Goal: Task Accomplishment & Management: Manage account settings

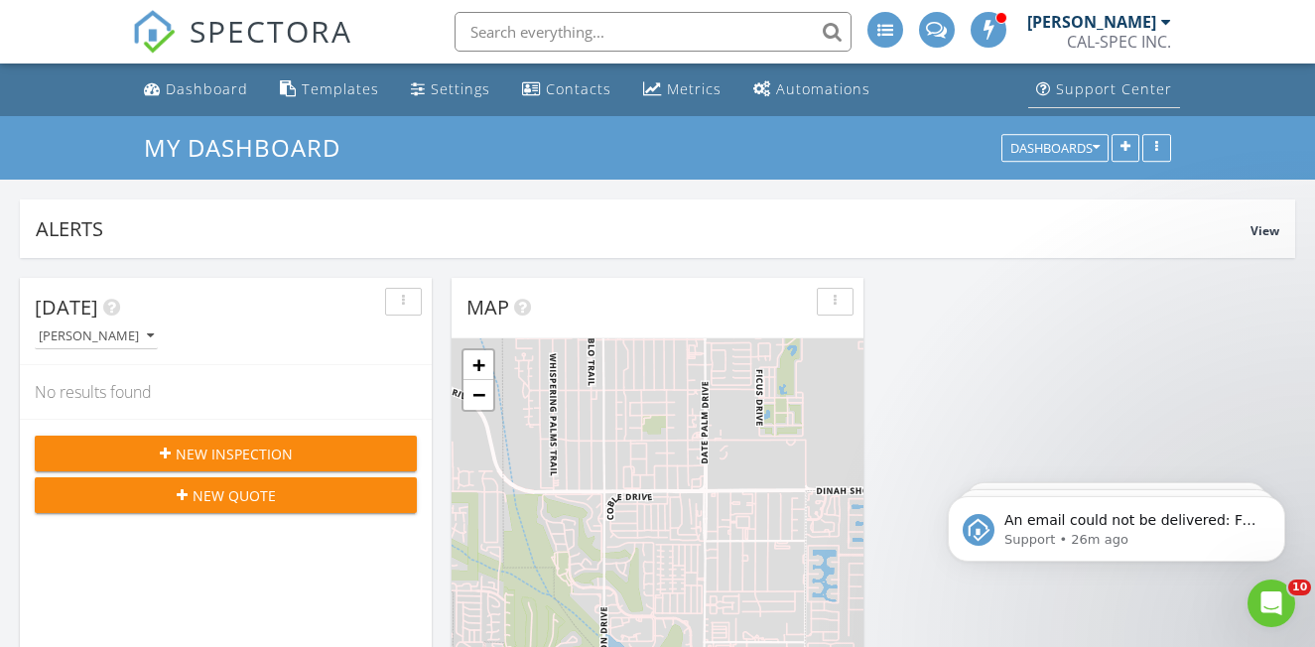
click at [1119, 98] on link "Support Center" at bounding box center [1104, 89] width 152 height 37
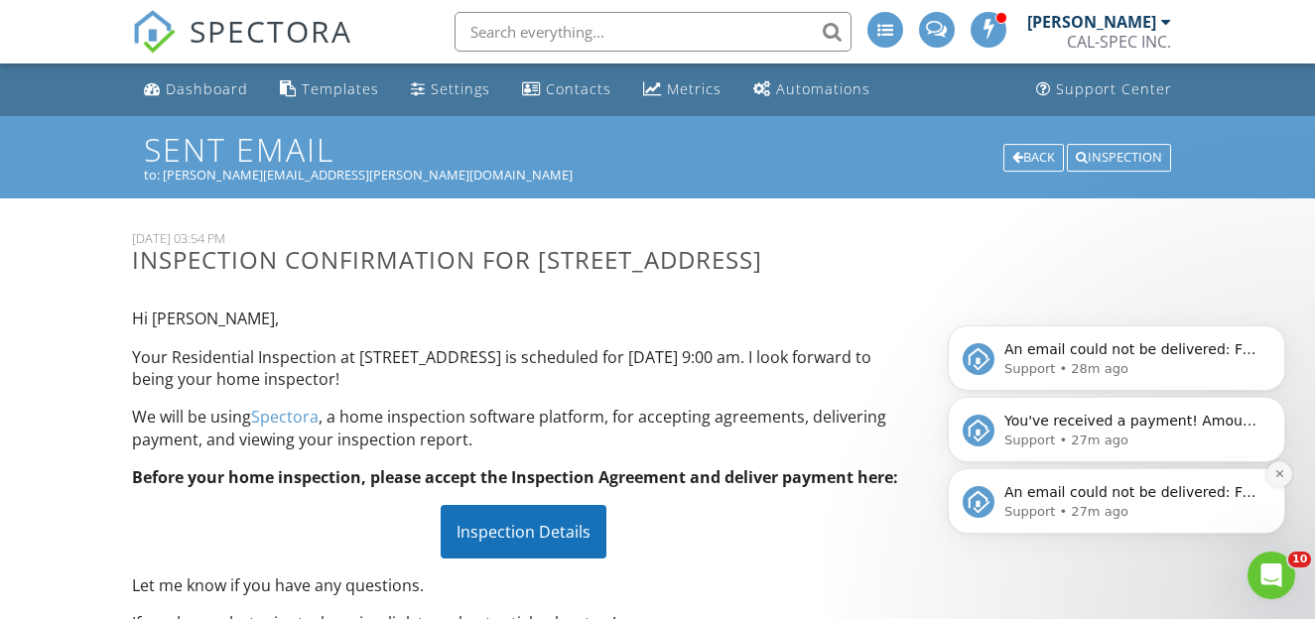
click at [1284, 479] on icon "Dismiss notification" at bounding box center [1280, 474] width 11 height 11
click at [1280, 481] on button "Dismiss notification" at bounding box center [1280, 475] width 26 height 26
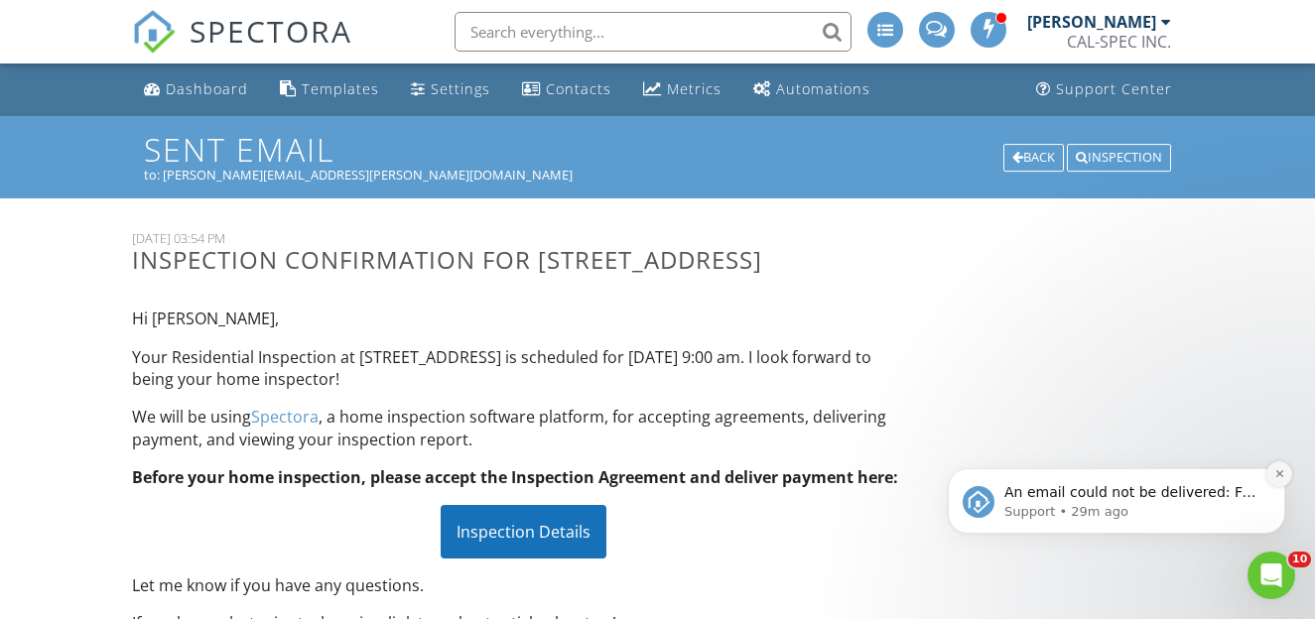
scroll to position [7, 1]
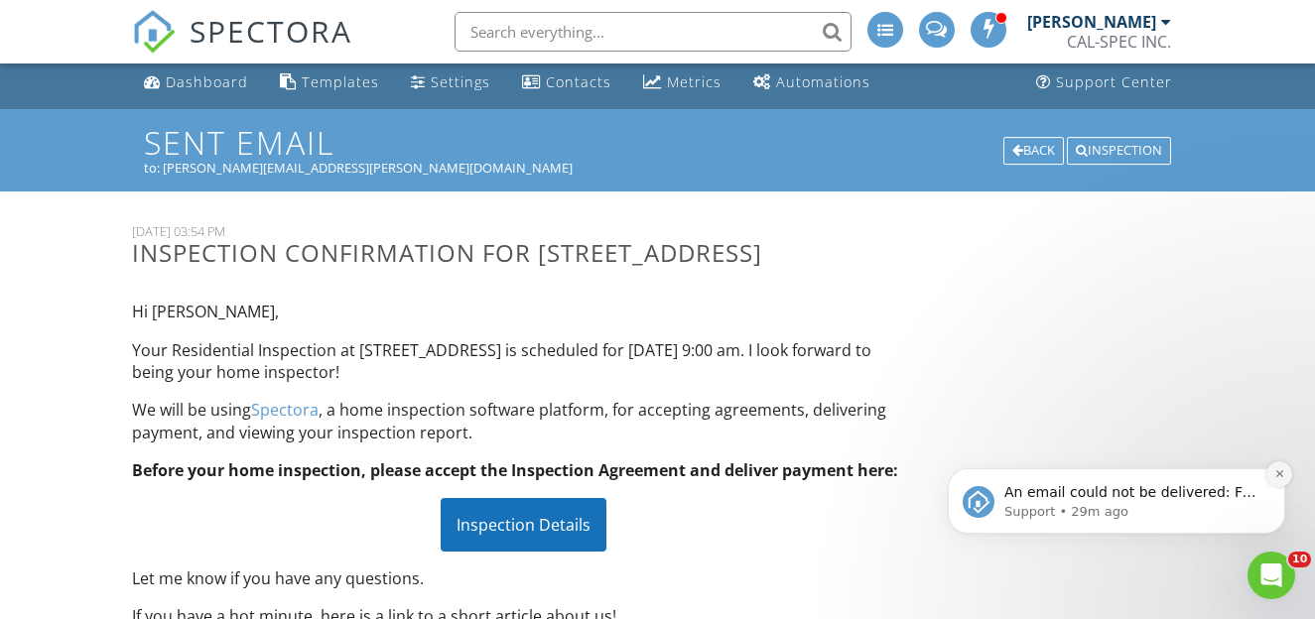
click at [1282, 476] on icon "Dismiss notification" at bounding box center [1280, 474] width 11 height 11
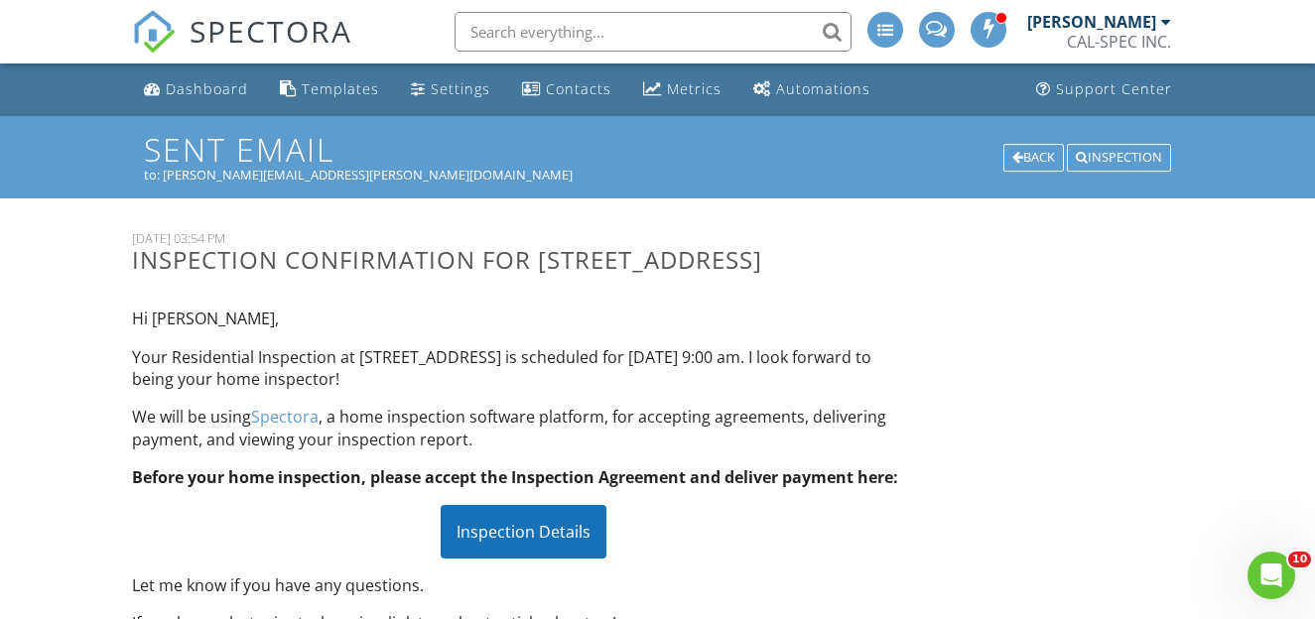
scroll to position [0, 0]
click at [572, 524] on div "Inspection Details" at bounding box center [524, 532] width 166 height 54
click at [1120, 88] on div "Support Center" at bounding box center [1114, 88] width 116 height 19
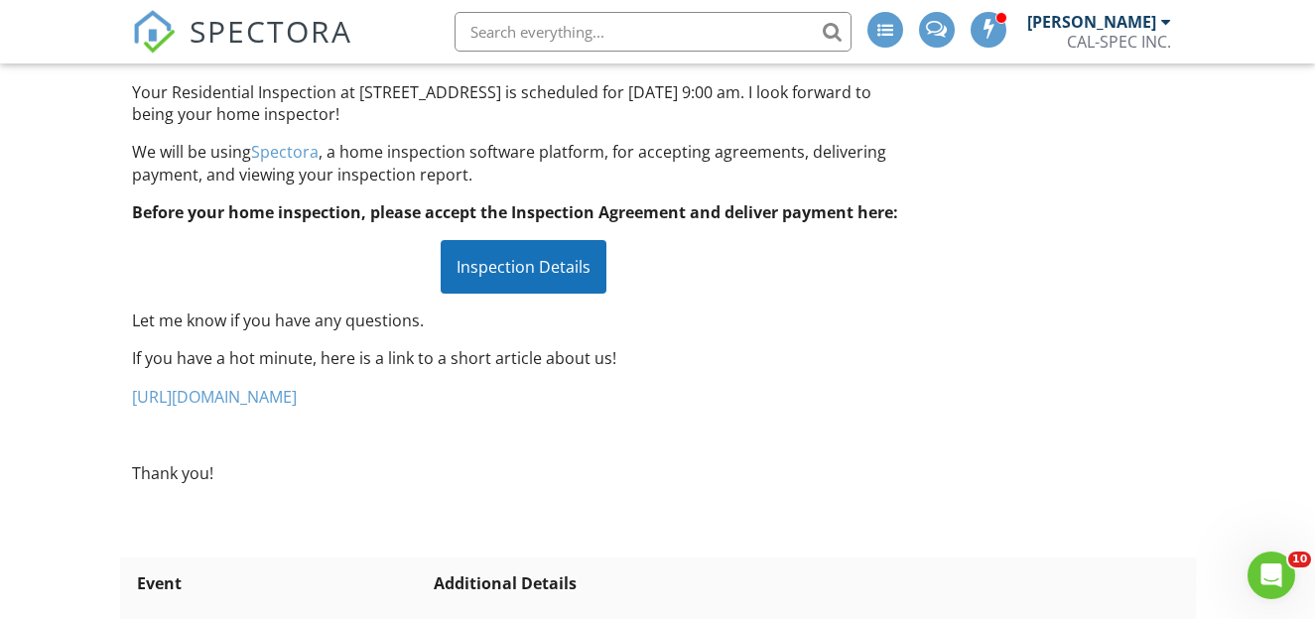
scroll to position [263, 0]
click at [297, 391] on link "[URL][DOMAIN_NAME]" at bounding box center [214, 399] width 165 height 22
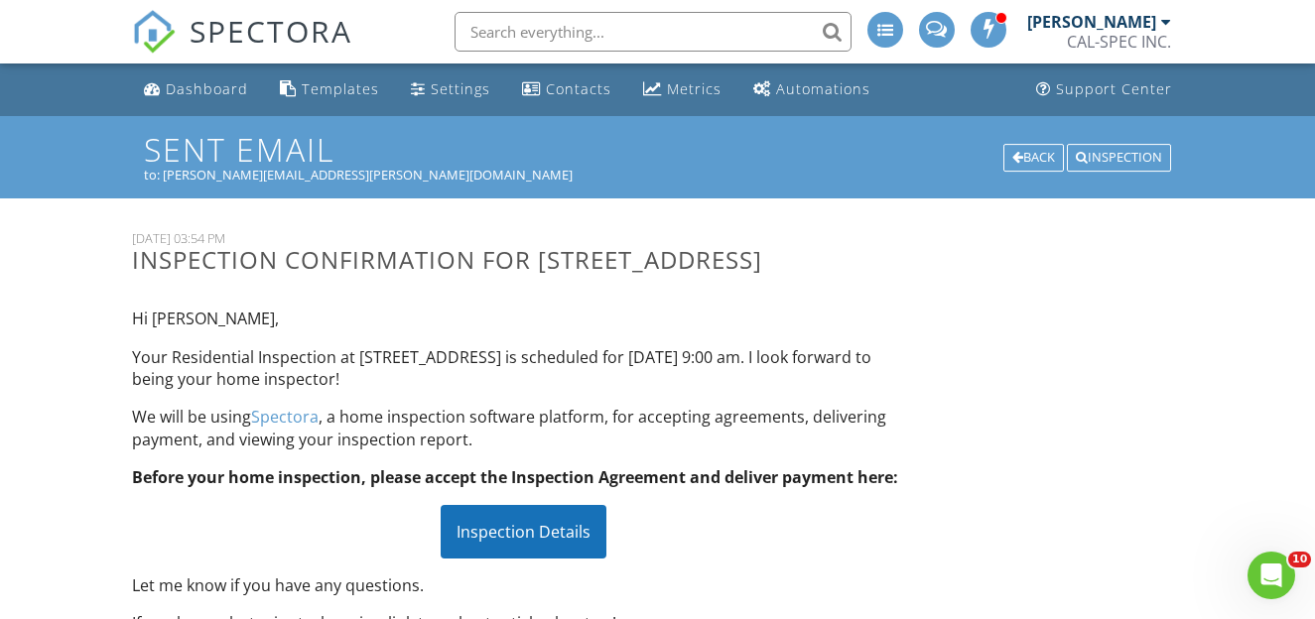
scroll to position [0, 0]
drag, startPoint x: 325, startPoint y: 178, endPoint x: 162, endPoint y: 182, distance: 162.9
click at [161, 183] on div "to: jorge.g.mesina@gmail.com" at bounding box center [657, 175] width 1026 height 16
copy div "[PERSON_NAME][EMAIL_ADDRESS][PERSON_NAME][DOMAIN_NAME]"
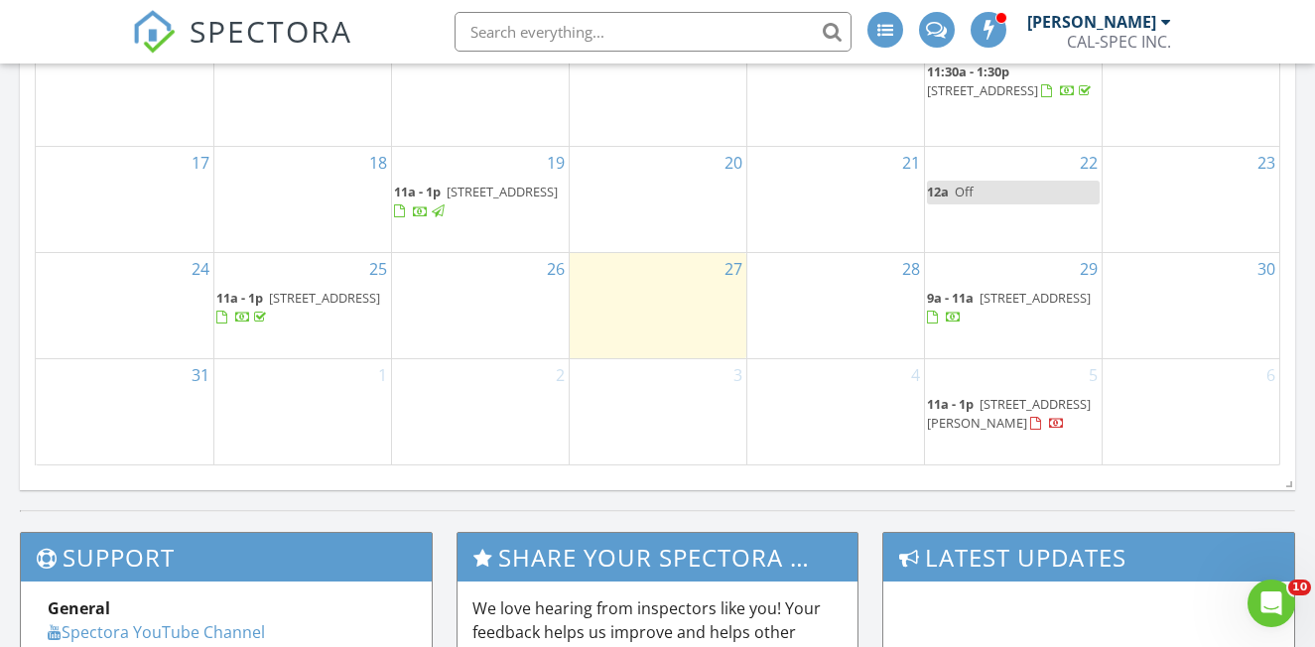
scroll to position [1359, 0]
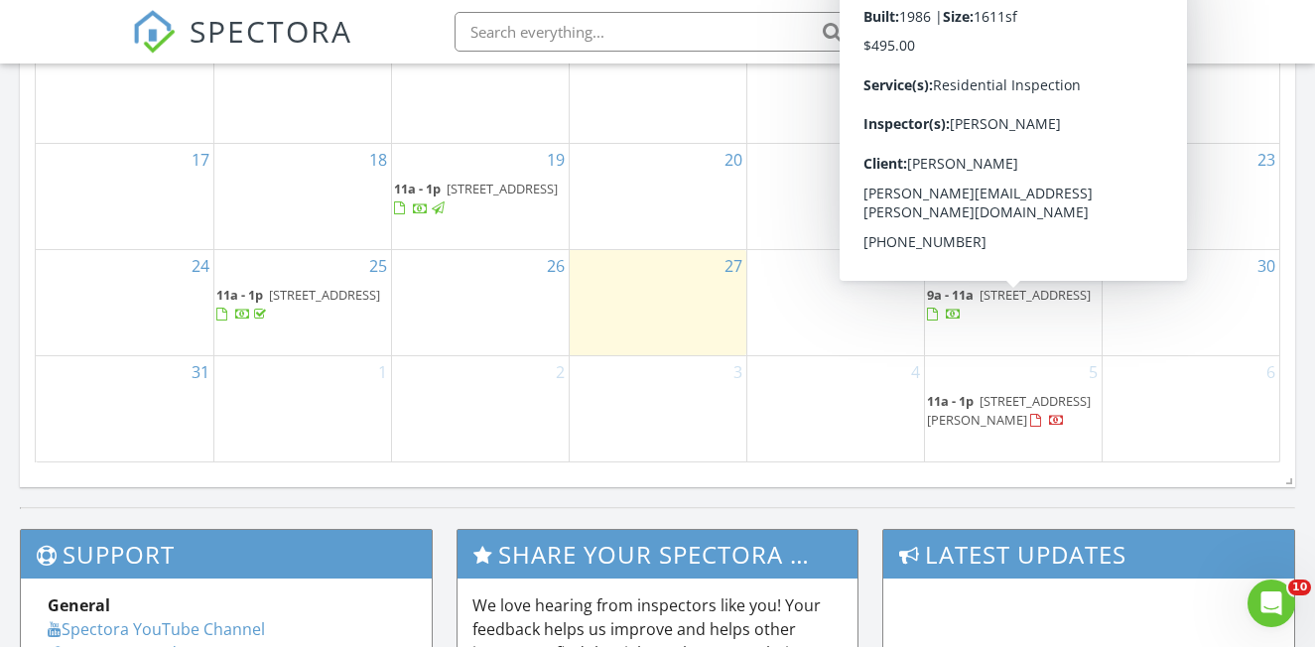
click at [1008, 304] on span "[STREET_ADDRESS]" at bounding box center [1035, 295] width 111 height 18
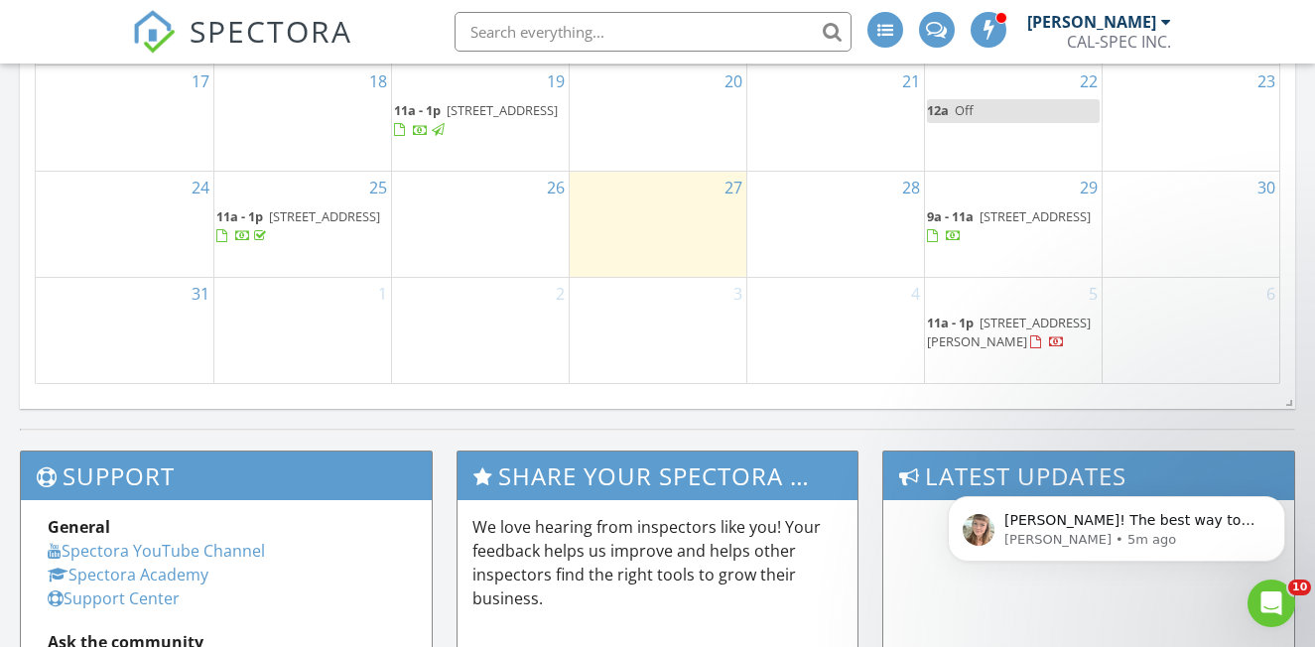
scroll to position [1439, 0]
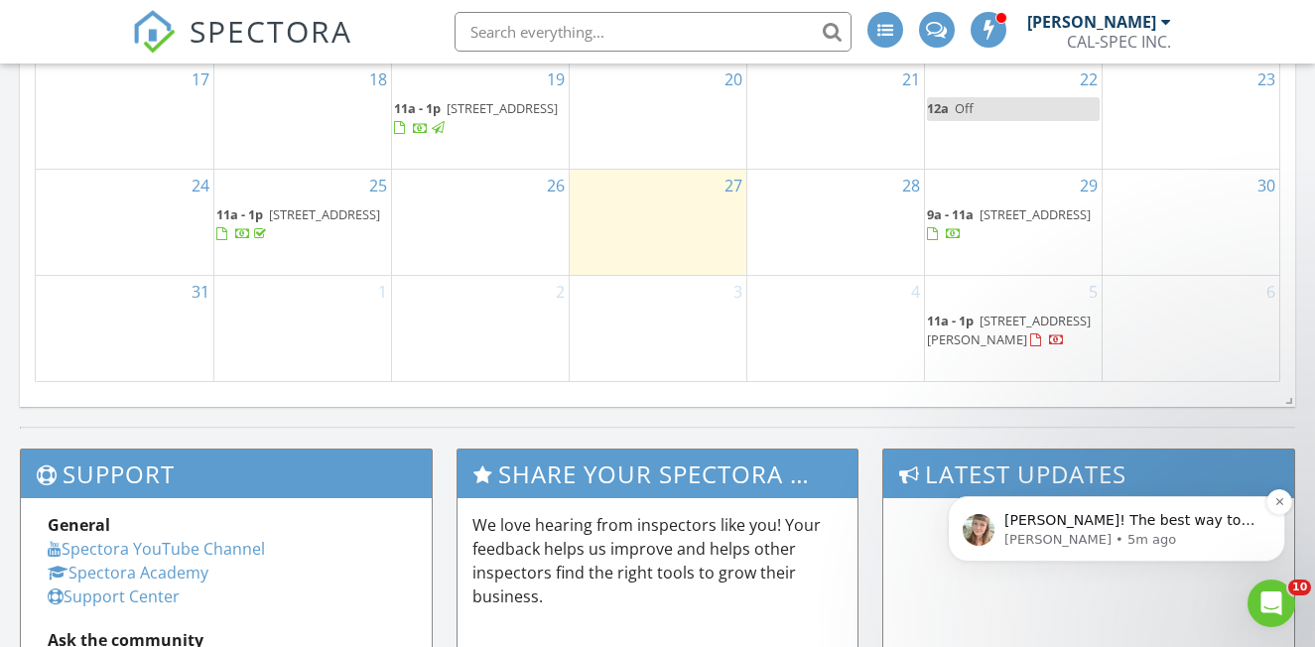
click at [1147, 534] on p "Chelsey • 5m ago" at bounding box center [1133, 540] width 256 height 18
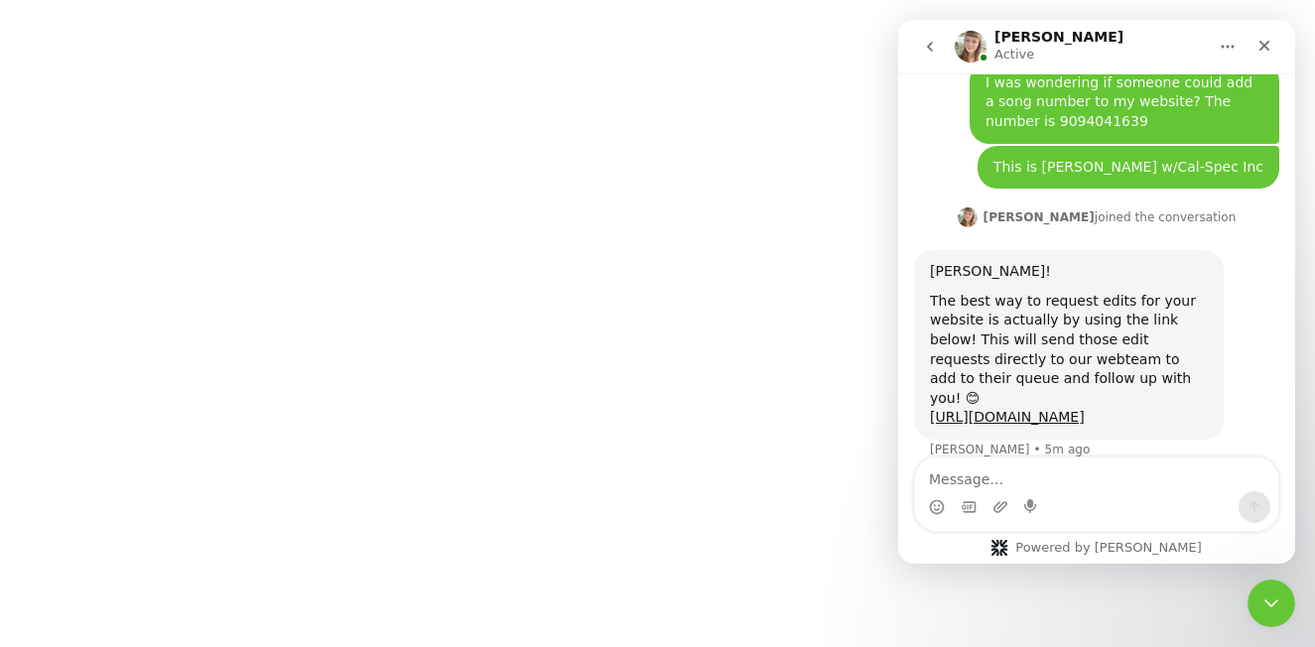
scroll to position [213, 0]
click at [1009, 410] on link "https://www.spectora.com/website-edits/" at bounding box center [1007, 418] width 155 height 16
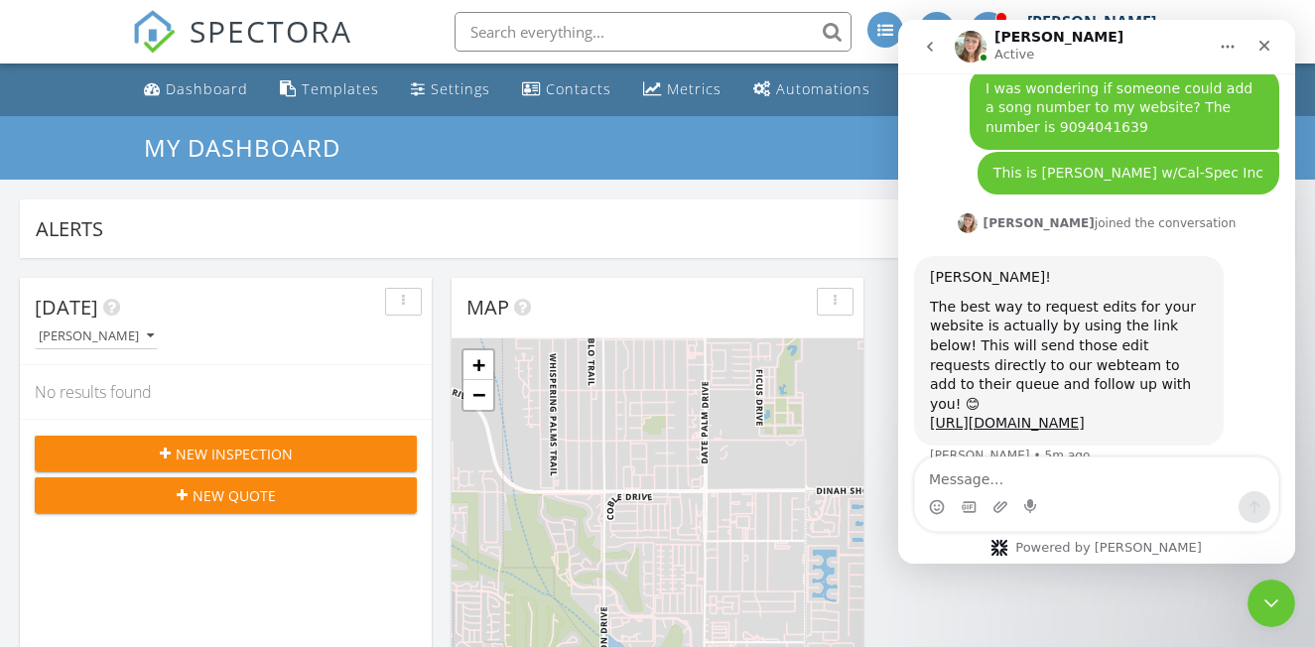
scroll to position [213, 0]
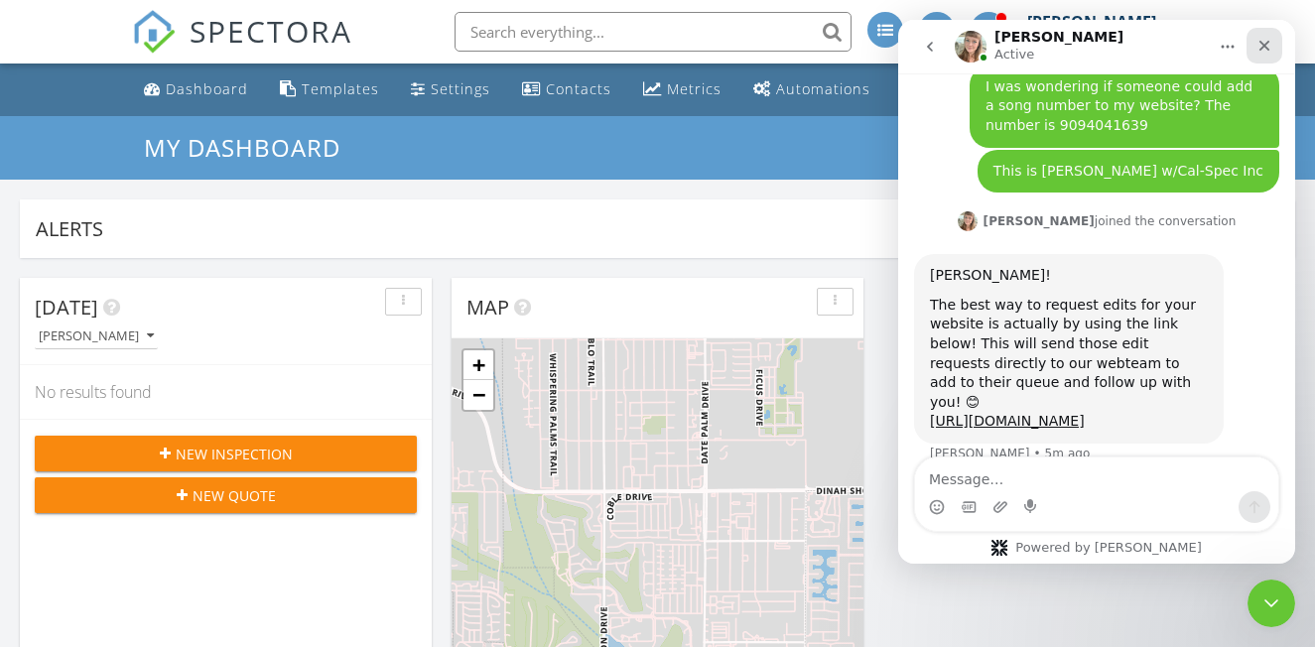
click at [1267, 45] on icon "Close" at bounding box center [1265, 46] width 11 height 11
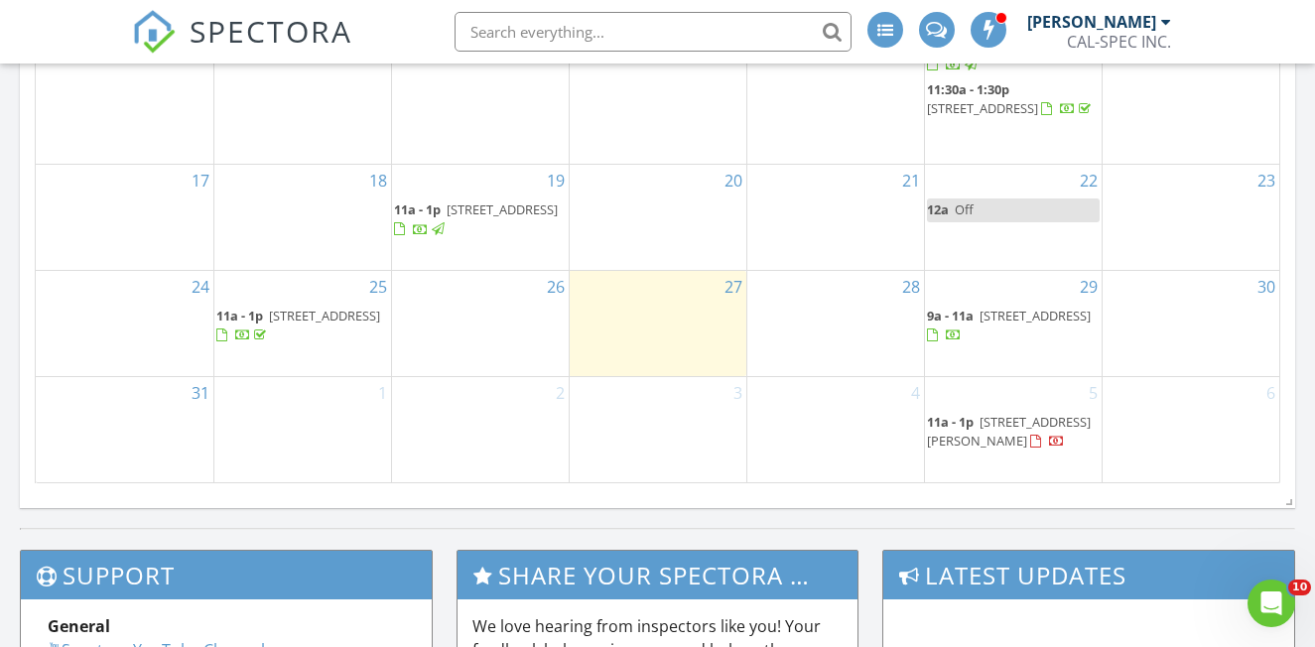
scroll to position [1343, 0]
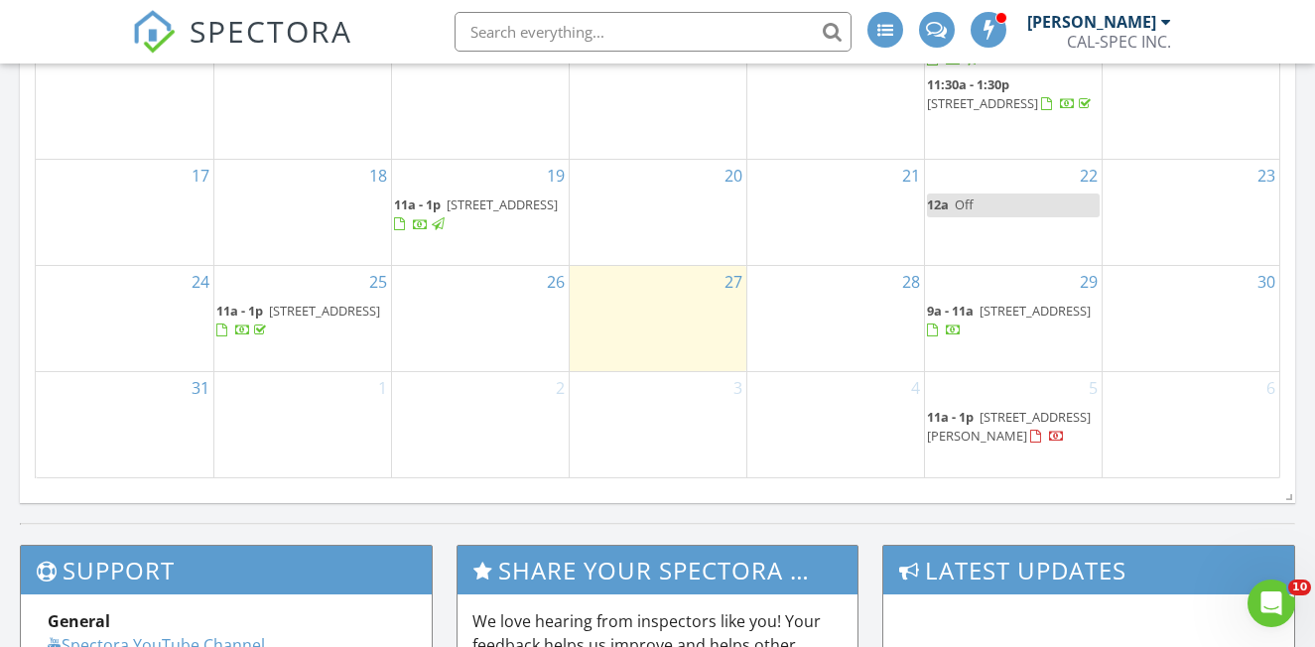
click at [980, 320] on span "6774 Galleta Ave, Twentynine Palms 92277" at bounding box center [1035, 311] width 111 height 18
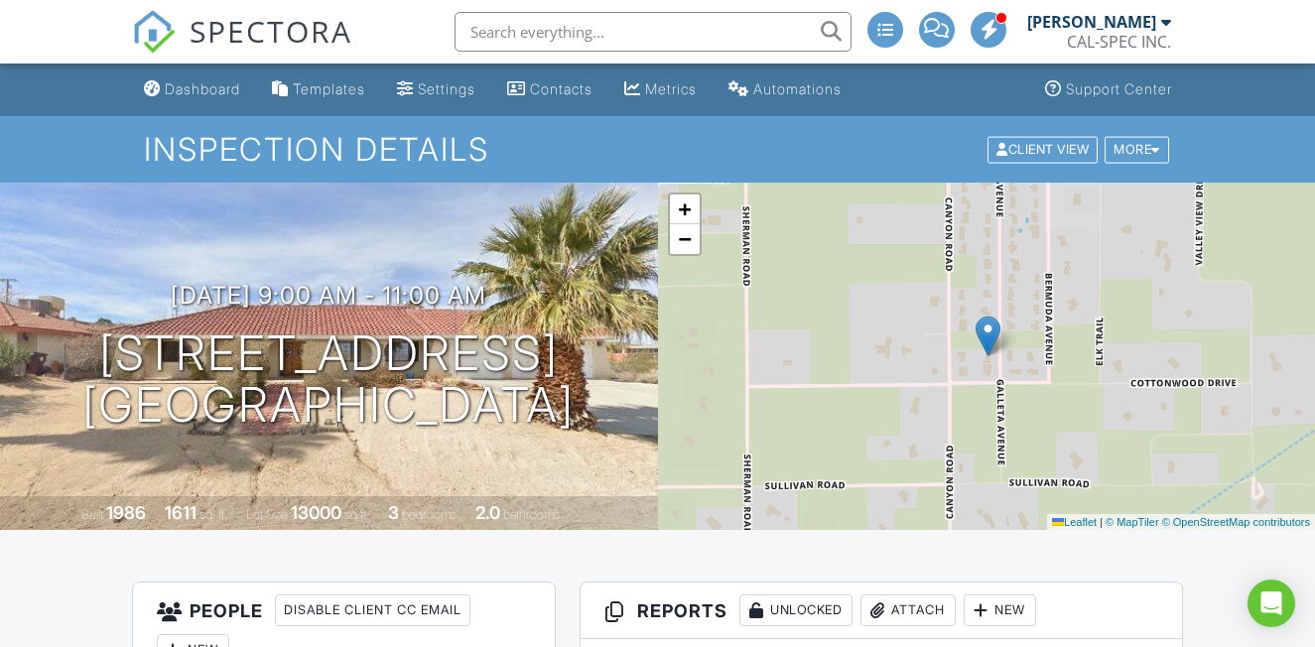
scroll to position [492, 0]
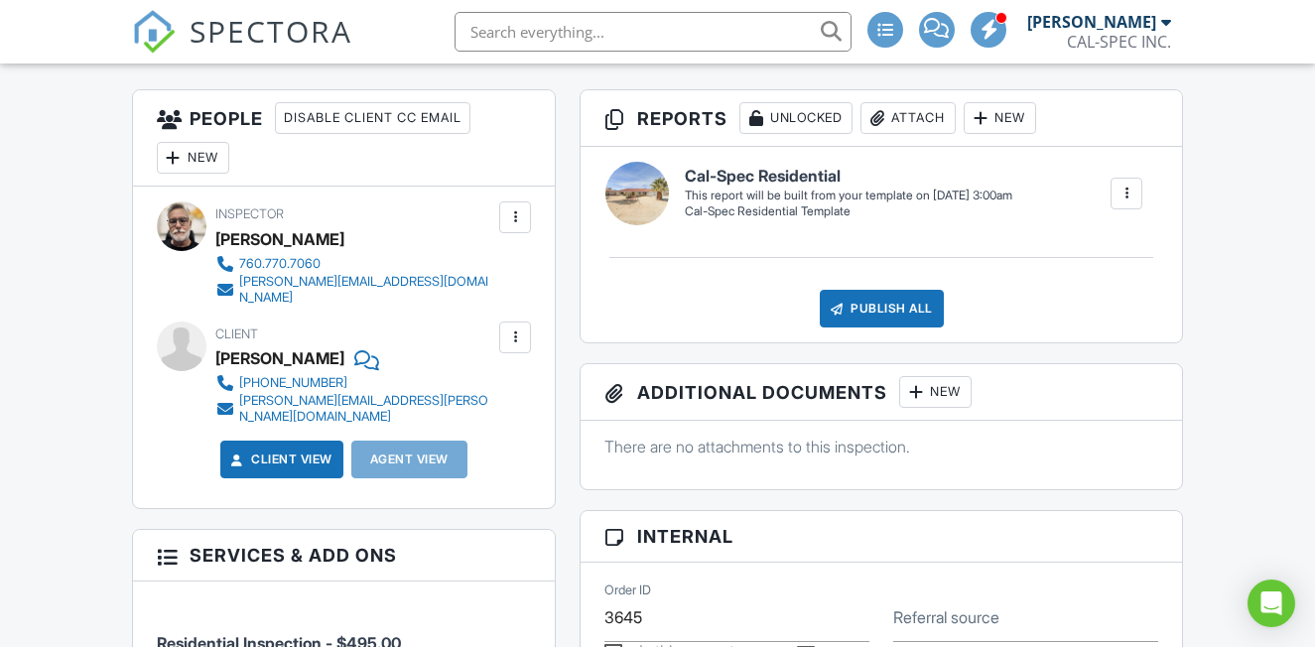
click at [511, 328] on div at bounding box center [515, 338] width 20 height 20
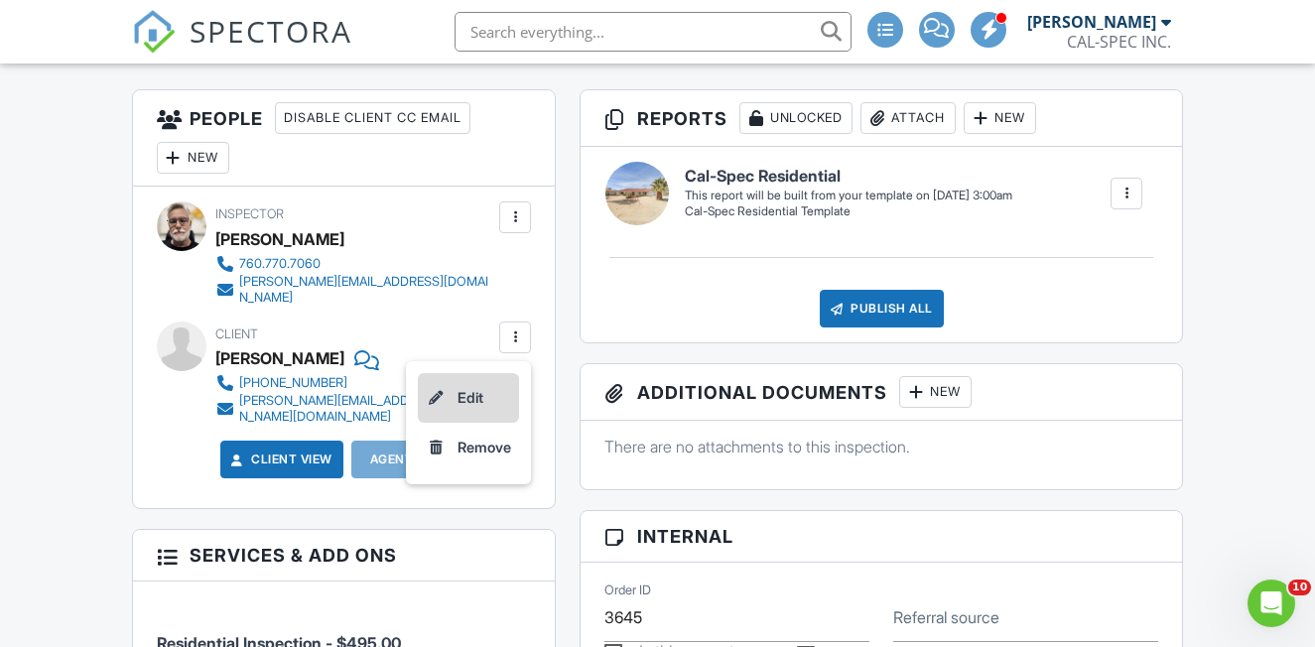
scroll to position [0, 0]
click at [469, 384] on li "Edit" at bounding box center [468, 398] width 101 height 50
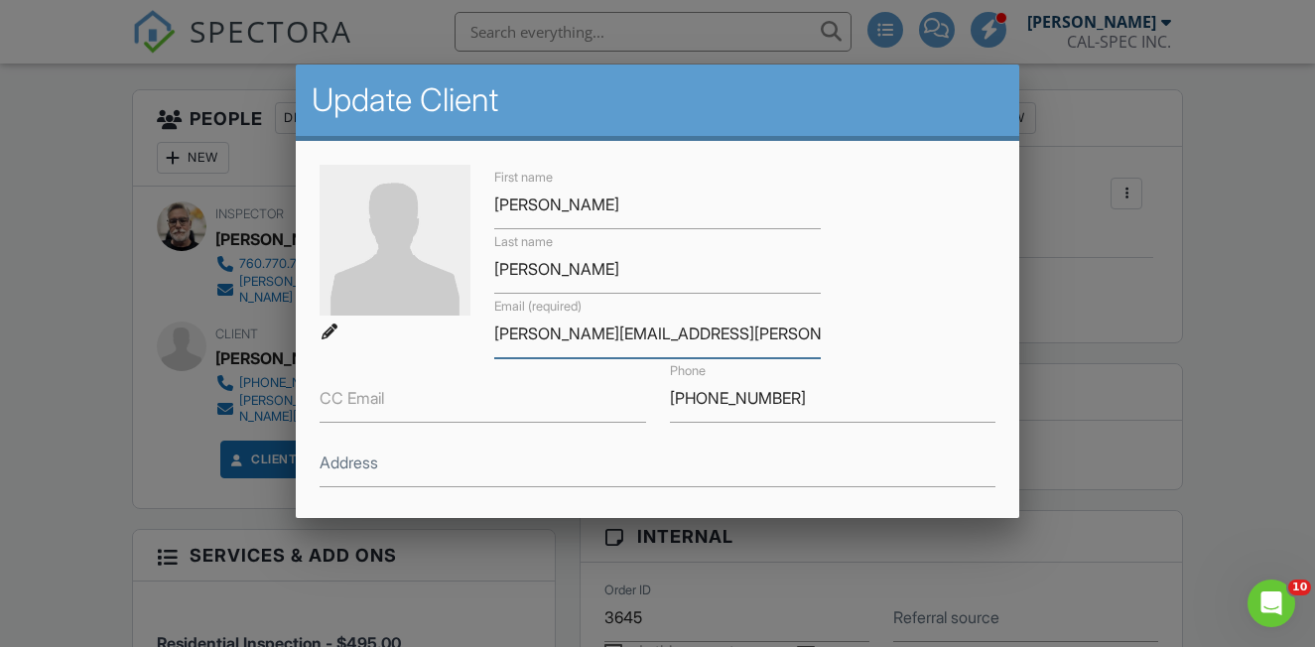
drag, startPoint x: 606, startPoint y: 337, endPoint x: 626, endPoint y: 333, distance: 21.2
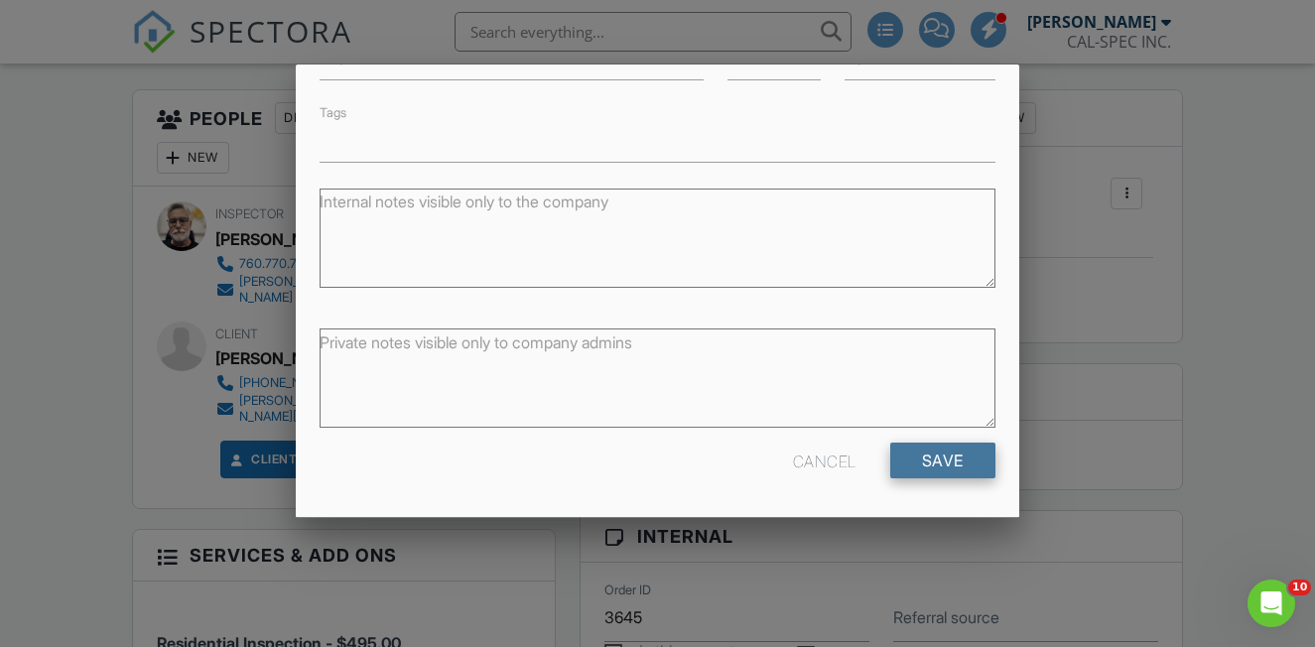
scroll to position [471, 0]
type input "[PERSON_NAME][EMAIL_ADDRESS][DOMAIN_NAME]"
click at [956, 473] on input "Save" at bounding box center [942, 462] width 105 height 36
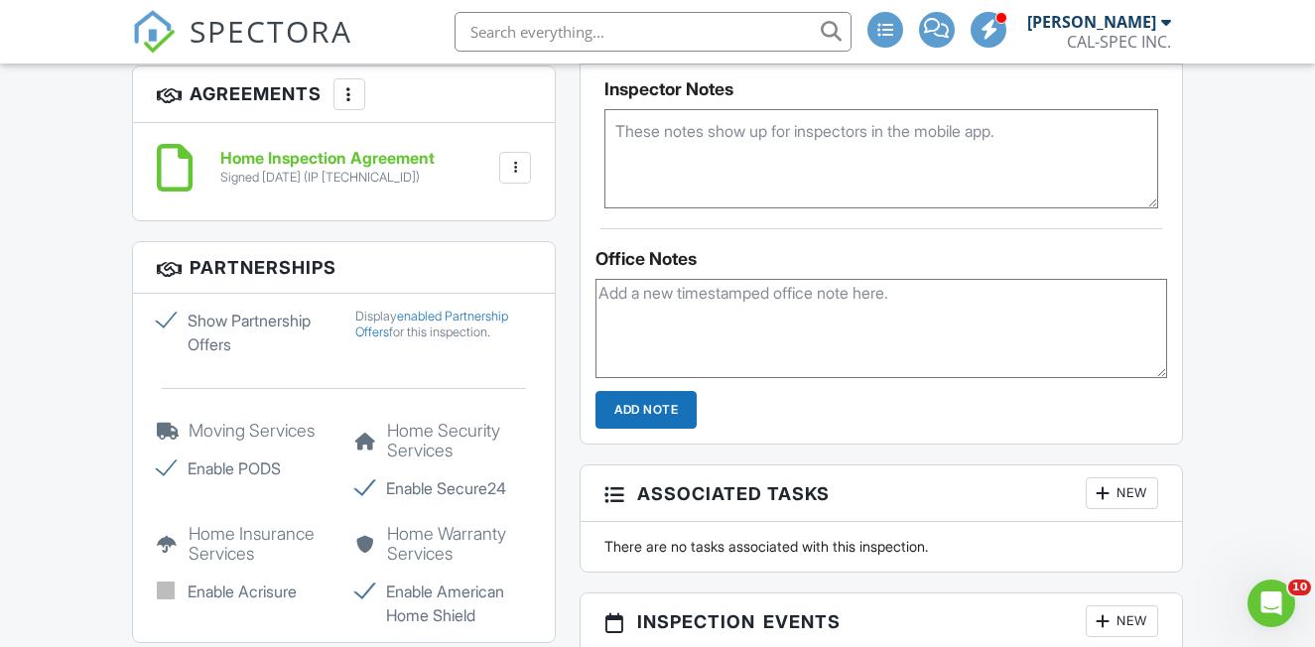
scroll to position [1334, 0]
